Goal: Find specific page/section: Find specific page/section

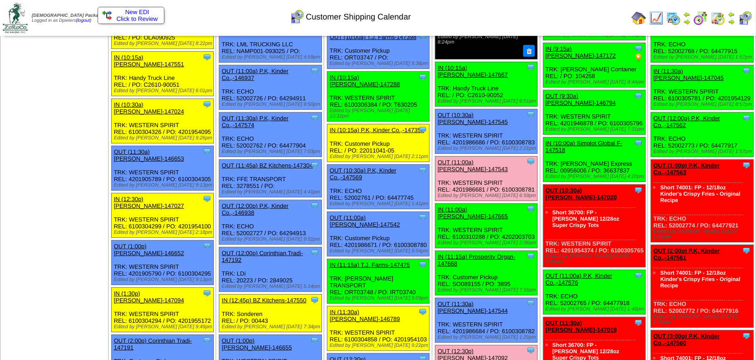
scroll to position [372, 0]
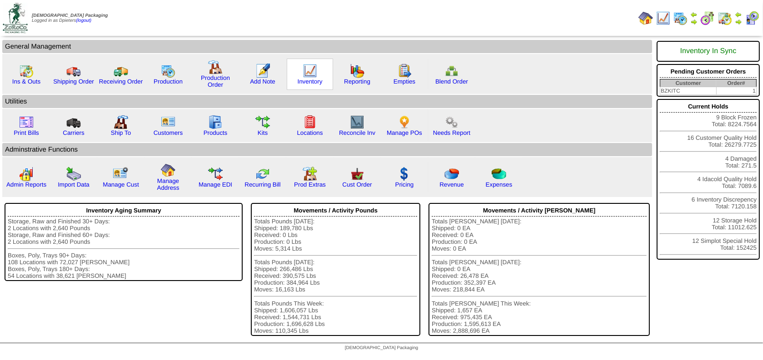
click at [308, 70] on img at bounding box center [310, 71] width 15 height 15
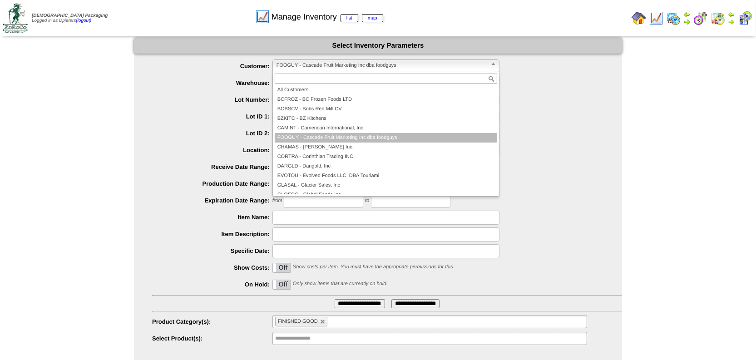
click at [325, 63] on span "FOOGUY - Cascade Fruit Marketing Inc dba foodguys" at bounding box center [382, 65] width 211 height 11
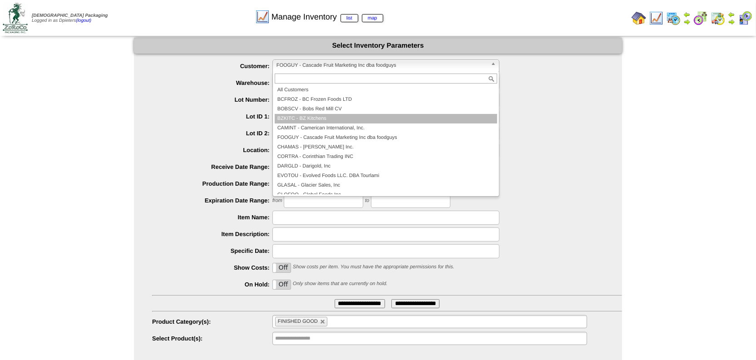
click at [330, 119] on li "BZKITC - BZ Kitchens" at bounding box center [386, 119] width 223 height 10
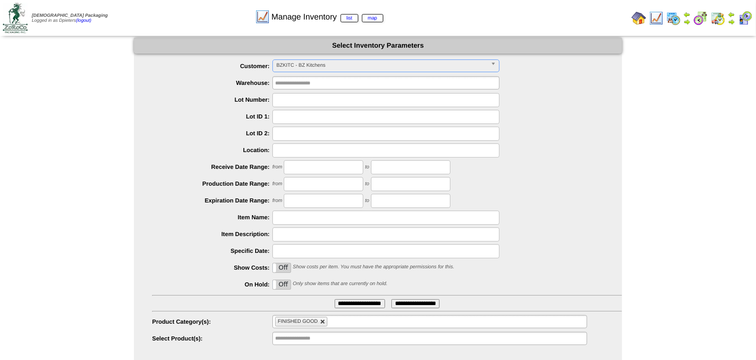
click at [323, 321] on link at bounding box center [322, 321] width 5 height 5
type input "**********"
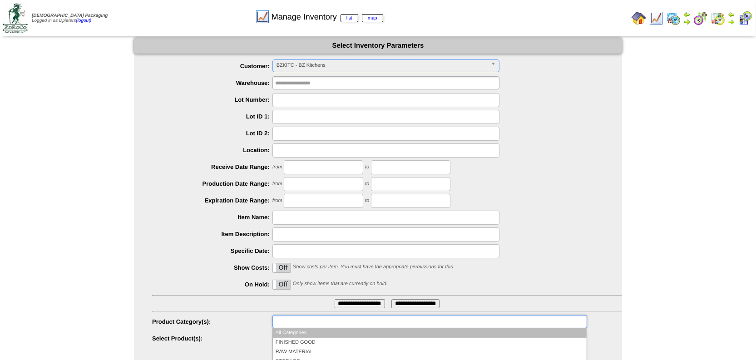
click at [303, 319] on input "text" at bounding box center [304, 321] width 58 height 11
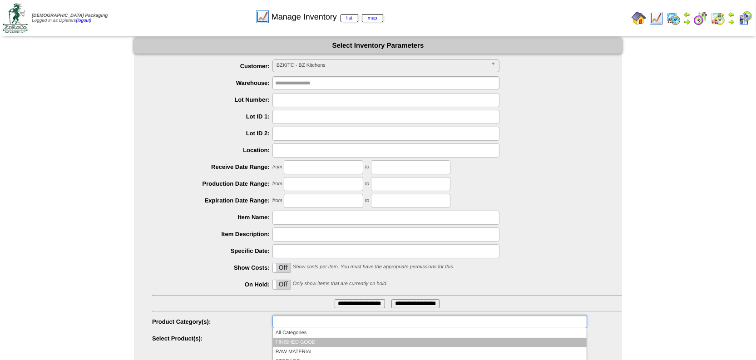
click at [313, 340] on li "FINISHED GOOD" at bounding box center [430, 343] width 314 height 10
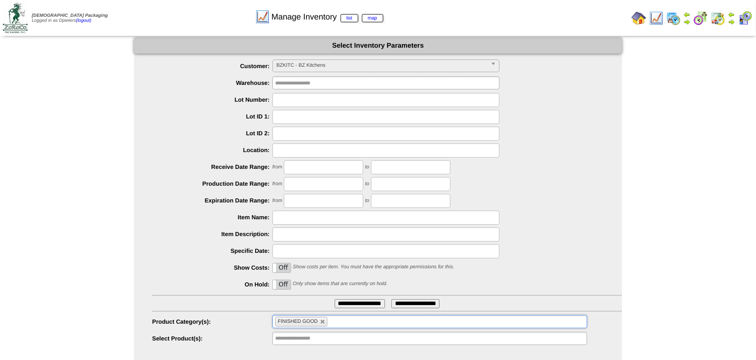
click at [641, 21] on img at bounding box center [639, 18] width 15 height 15
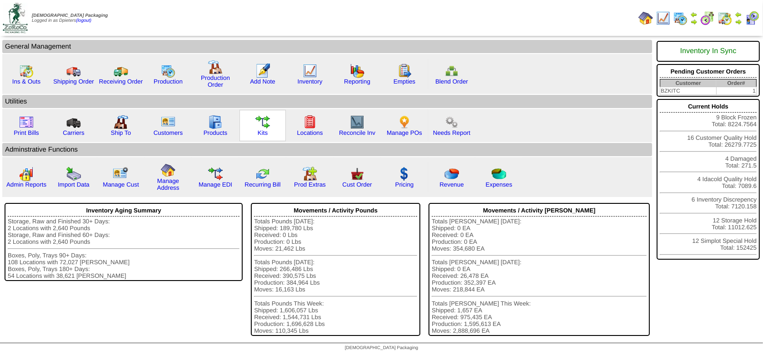
click at [258, 124] on img at bounding box center [262, 122] width 15 height 15
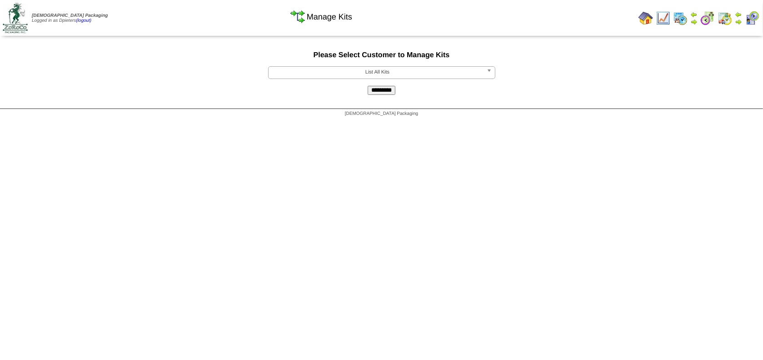
click at [363, 66] on link "List All Kits" at bounding box center [381, 72] width 227 height 13
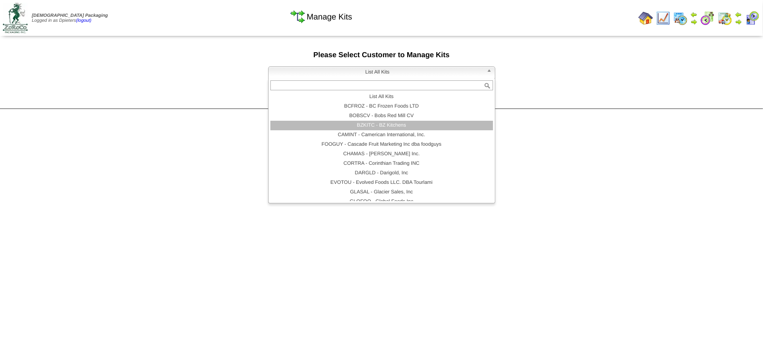
click at [352, 126] on li "BZKITC - BZ Kitchens" at bounding box center [381, 126] width 223 height 10
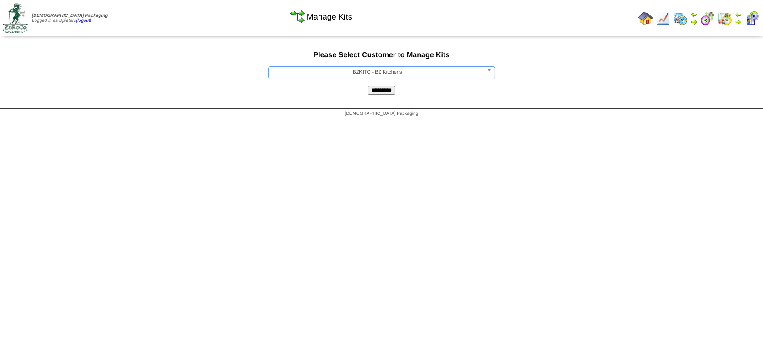
click at [384, 90] on input "*********" at bounding box center [381, 90] width 28 height 9
